Goal: Transaction & Acquisition: Purchase product/service

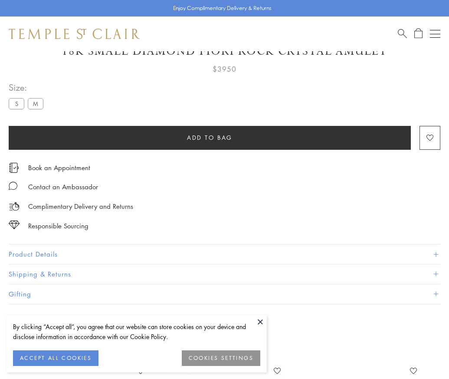
click at [209, 133] on span "Add to bag" at bounding box center [210, 138] width 46 height 10
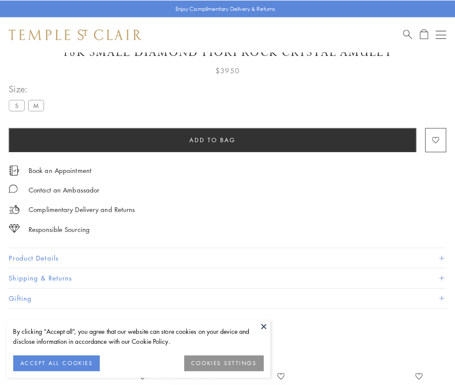
scroll to position [51, 0]
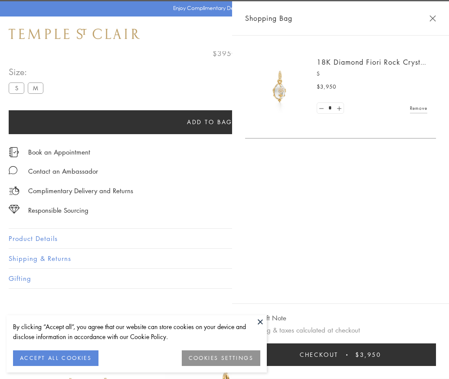
click at [436, 361] on button "Checkout $3,950" at bounding box center [340, 354] width 191 height 23
